Goal: Task Accomplishment & Management: Use online tool/utility

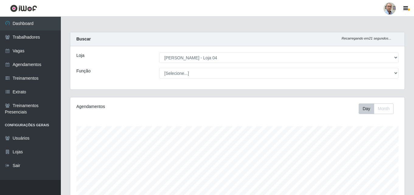
select select "251"
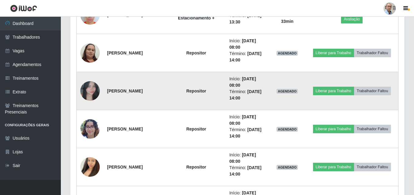
scroll to position [396, 0]
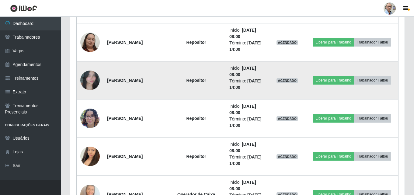
click at [88, 79] on img at bounding box center [89, 80] width 19 height 35
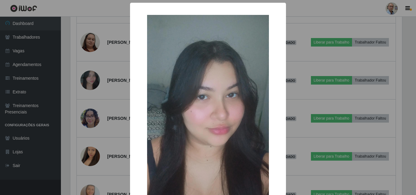
click at [101, 97] on div "× OK Cancel" at bounding box center [208, 97] width 416 height 195
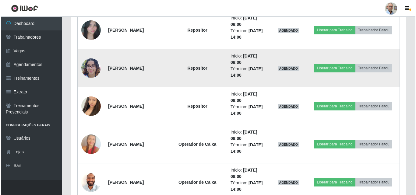
scroll to position [456, 0]
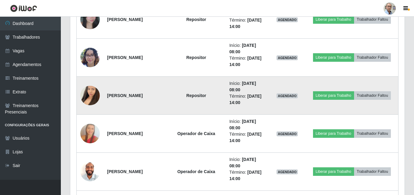
click at [83, 97] on img at bounding box center [89, 95] width 19 height 35
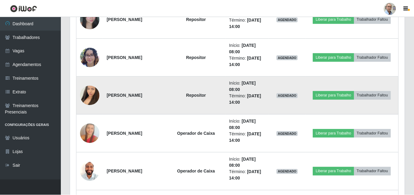
scroll to position [126, 331]
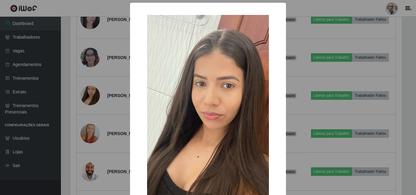
click at [109, 69] on div "× OK Cancel" at bounding box center [208, 97] width 416 height 195
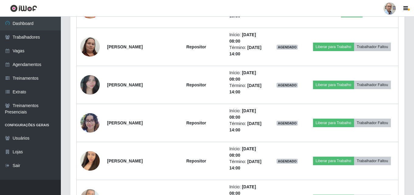
scroll to position [396, 0]
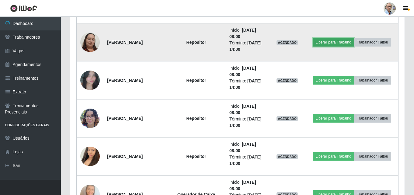
click at [330, 43] on button "Liberar para Trabalho" at bounding box center [333, 42] width 41 height 9
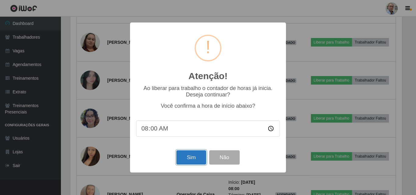
click at [197, 157] on button "Sim" at bounding box center [191, 157] width 30 height 14
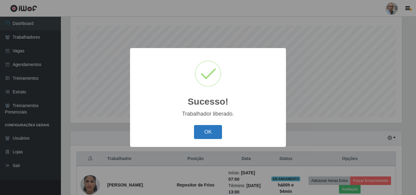
click at [212, 128] on button "OK" at bounding box center [208, 132] width 28 height 14
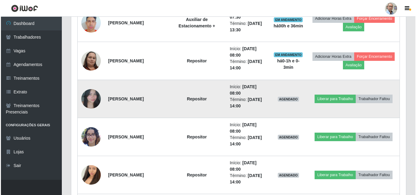
scroll to position [375, 0]
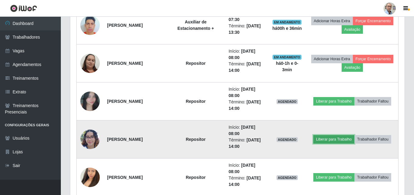
click at [348, 136] on button "Liberar para Trabalho" at bounding box center [333, 139] width 41 height 9
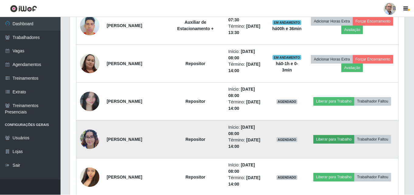
scroll to position [126, 331]
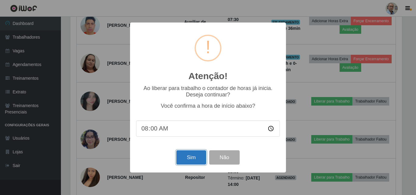
click at [193, 157] on button "Sim" at bounding box center [191, 157] width 30 height 14
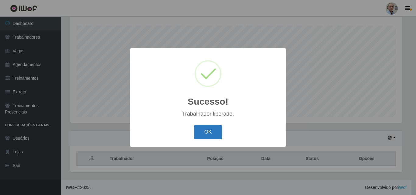
click at [211, 137] on button "OK" at bounding box center [208, 132] width 28 height 14
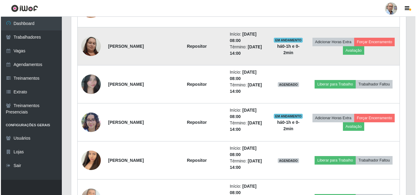
scroll to position [405, 0]
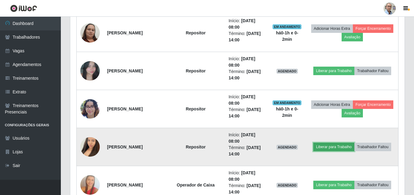
click at [347, 143] on button "Liberar para Trabalho" at bounding box center [333, 147] width 41 height 9
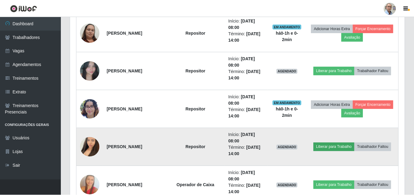
scroll to position [126, 331]
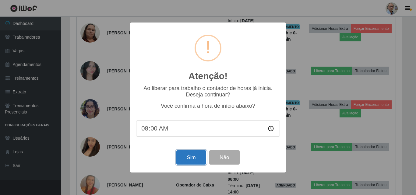
click at [194, 157] on button "Sim" at bounding box center [191, 157] width 30 height 14
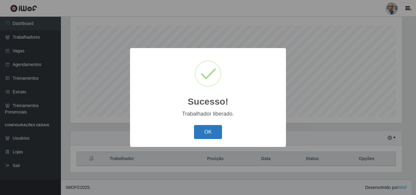
click at [210, 130] on button "OK" at bounding box center [208, 132] width 28 height 14
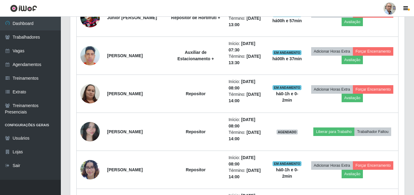
scroll to position [405, 0]
